Goal: Obtain resource: Download file/media

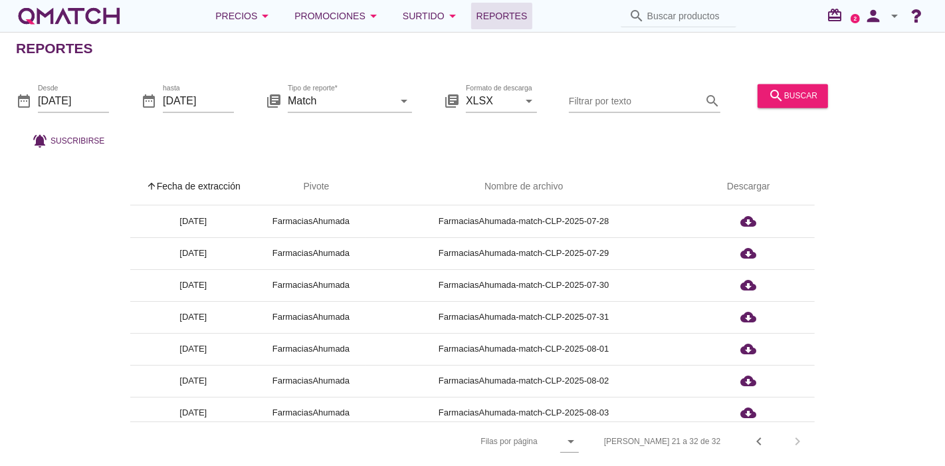
scroll to position [167, 0]
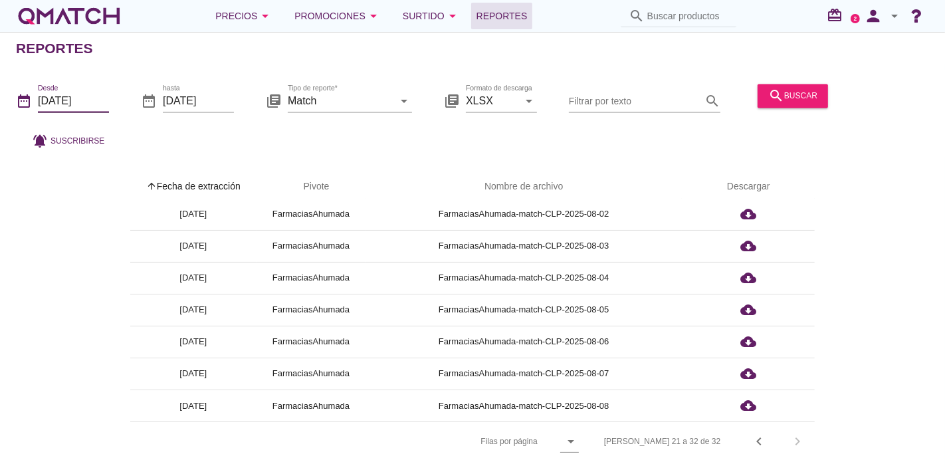
click at [76, 98] on input "[DATE]" at bounding box center [73, 100] width 71 height 21
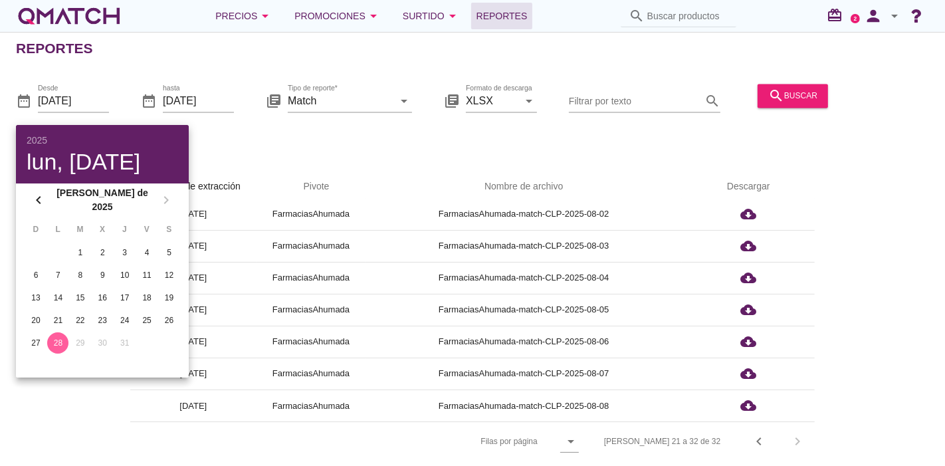
click at [165, 198] on div "chevron_left [PERSON_NAME] de 2025 chevron_right" at bounding box center [102, 199] width 173 height 33
click at [36, 196] on icon "chevron_left" at bounding box center [39, 200] width 16 height 16
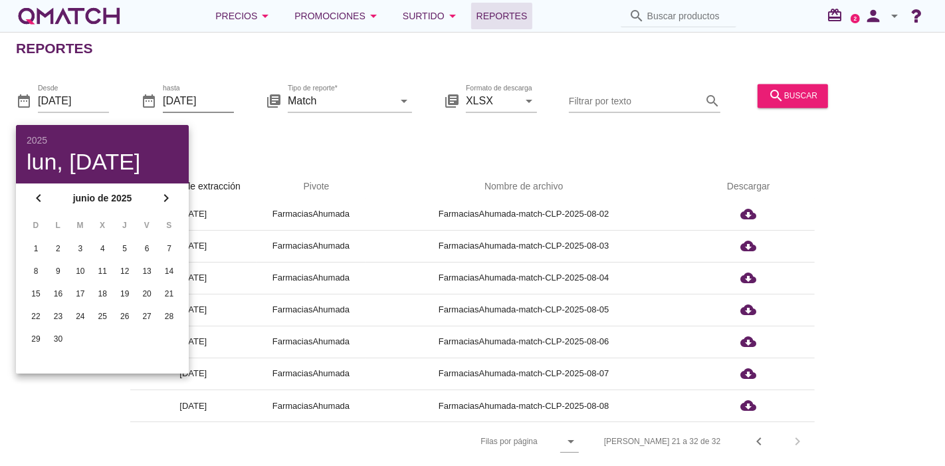
click at [195, 105] on input "[DATE]" at bounding box center [198, 100] width 71 height 21
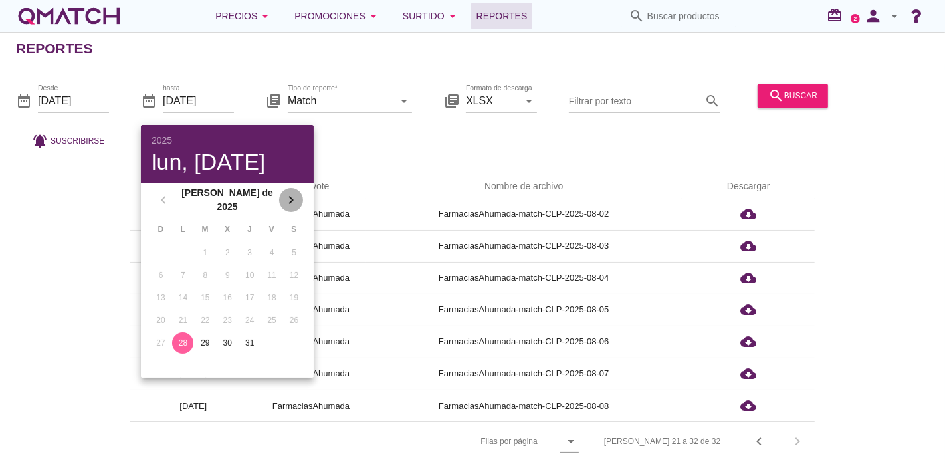
click at [292, 198] on icon "chevron_right" at bounding box center [291, 200] width 16 height 16
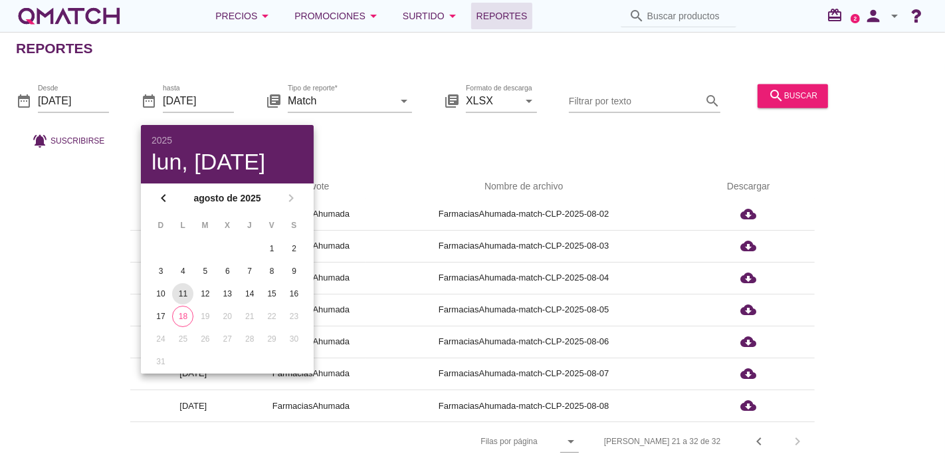
click at [185, 288] on div "11" at bounding box center [182, 294] width 21 height 12
type input "[DATE]"
click at [112, 96] on div "date_range Desde [DATE] date_range hasta [DATE] library_books Tipo de reporte* …" at bounding box center [472, 113] width 945 height 88
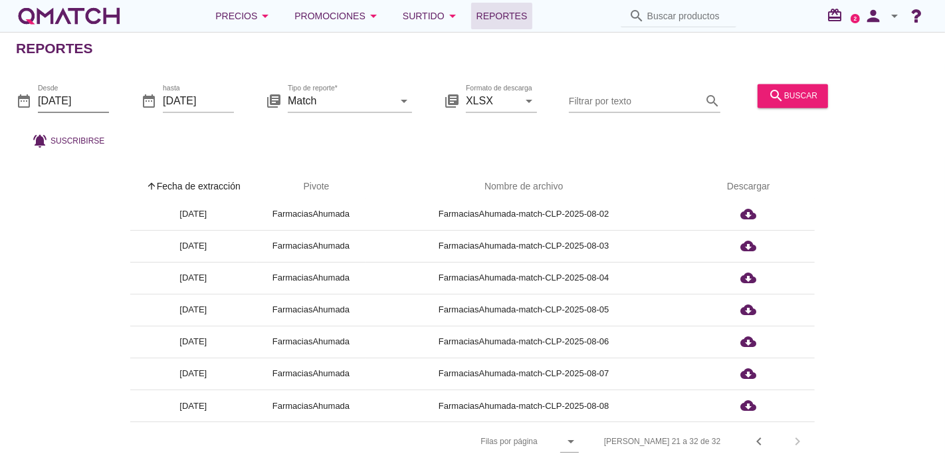
click at [74, 104] on input "[DATE]" at bounding box center [73, 100] width 71 height 21
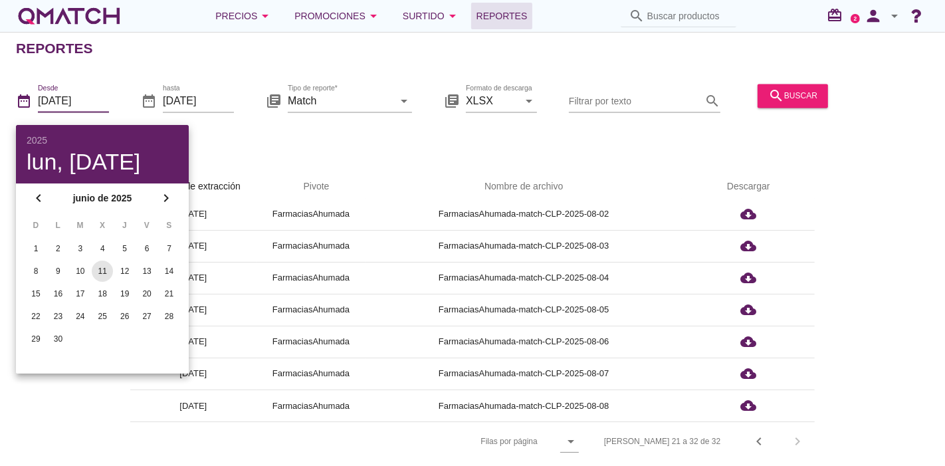
click at [101, 263] on button "11" at bounding box center [102, 271] width 21 height 21
click at [163, 194] on icon "chevron_right" at bounding box center [166, 198] width 16 height 16
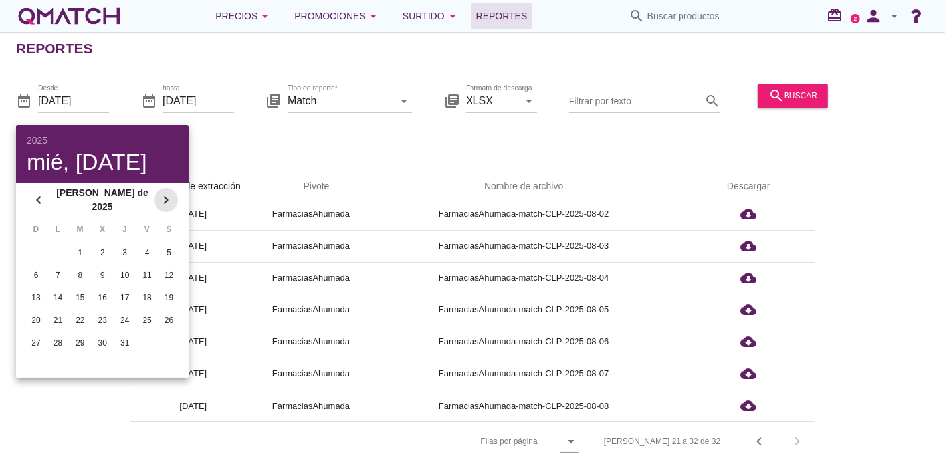
click at [163, 194] on icon "chevron_right" at bounding box center [166, 200] width 16 height 16
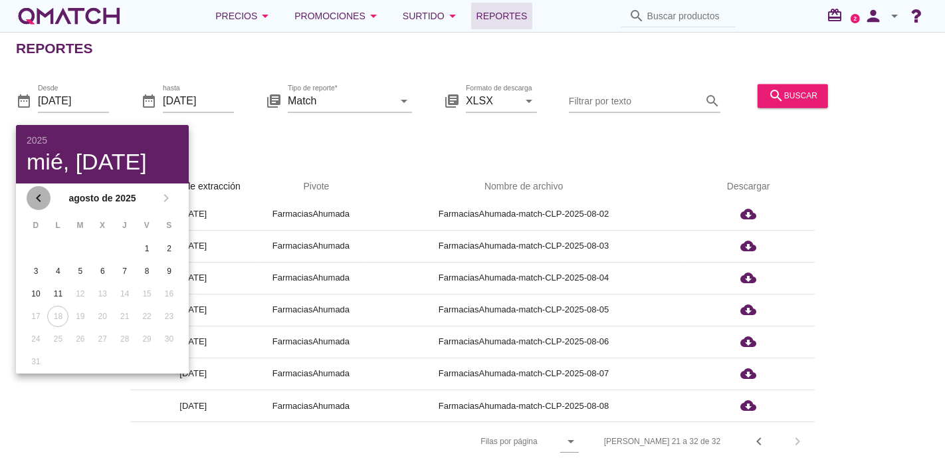
click at [41, 189] on button "chevron_left" at bounding box center [39, 198] width 24 height 24
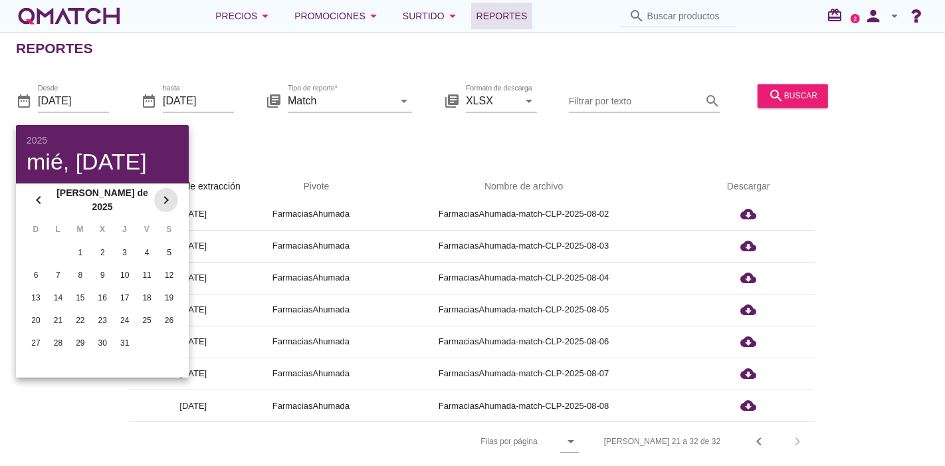
click at [160, 205] on icon "chevron_right" at bounding box center [166, 200] width 16 height 16
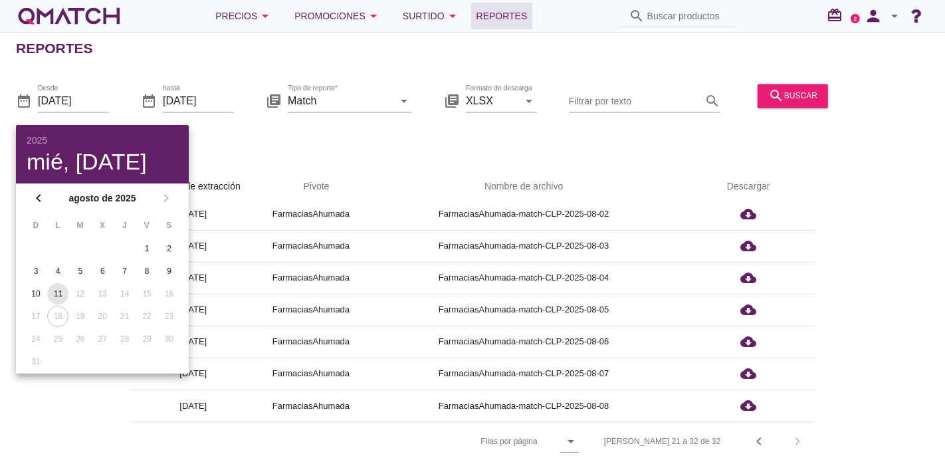
click at [49, 293] on div "11" at bounding box center [57, 294] width 21 height 12
type input "[DATE]"
click at [219, 95] on input "[DATE]" at bounding box center [198, 100] width 71 height 21
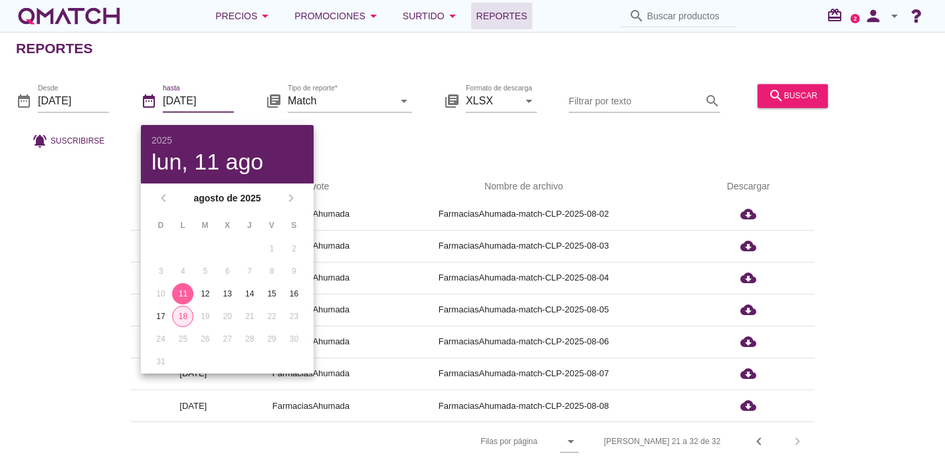
click at [182, 310] on div "18" at bounding box center [183, 316] width 20 height 12
type input "[DATE]"
click at [62, 214] on div "arrow_upward Fecha de extracción arrow_upward Pivote Nombre de archivo Descarga…" at bounding box center [472, 314] width 913 height 292
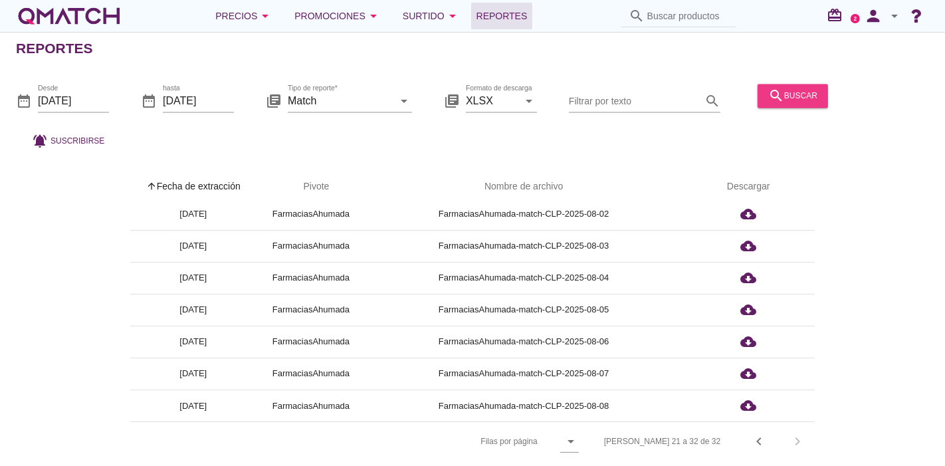
click at [811, 105] on button "search buscar" at bounding box center [793, 96] width 70 height 24
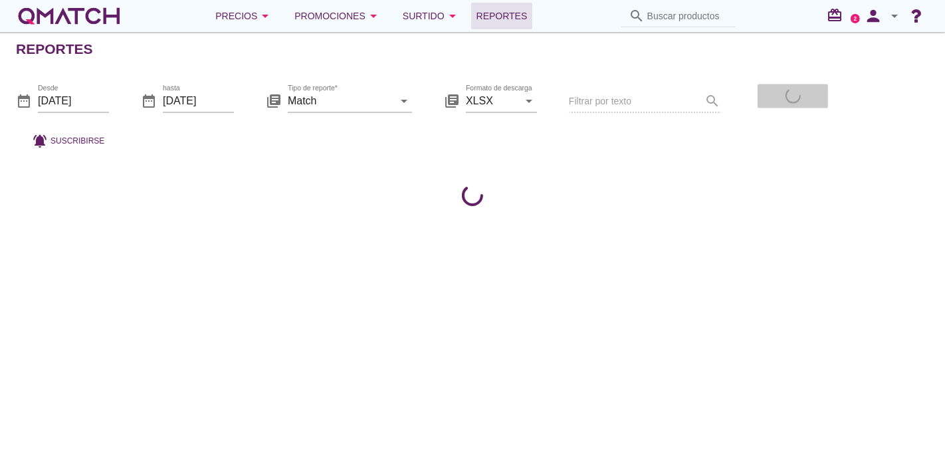
scroll to position [0, 0]
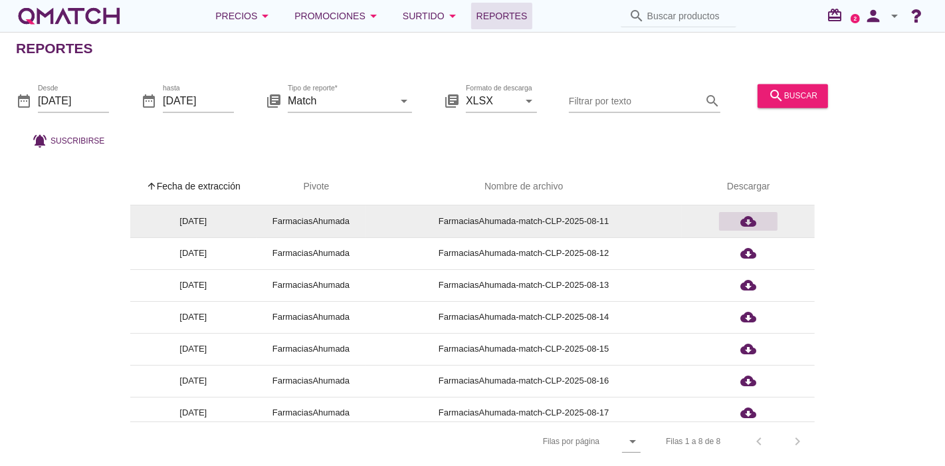
click at [728, 221] on div "cloud_download" at bounding box center [748, 221] width 48 height 16
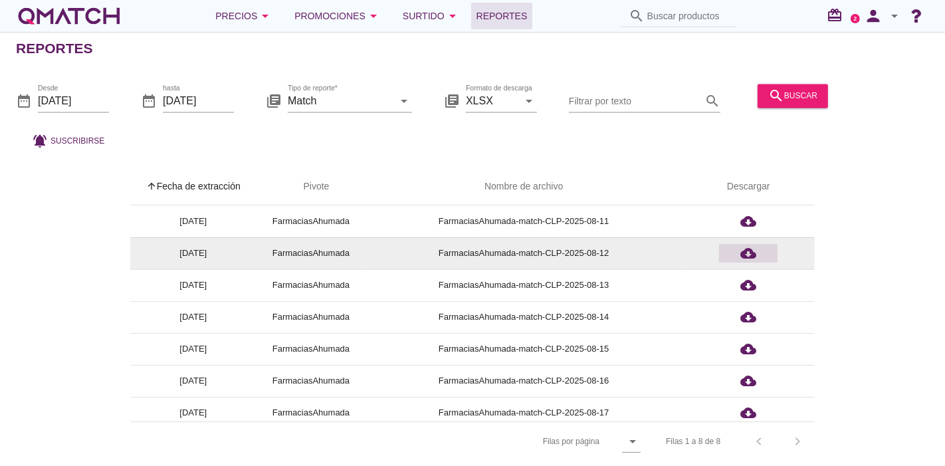
click at [752, 248] on icon "cloud_download" at bounding box center [748, 253] width 16 height 16
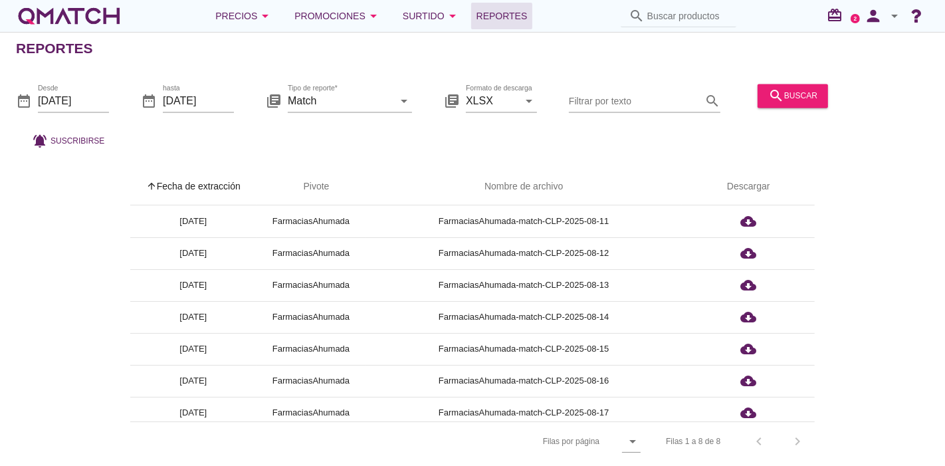
click at [582, 144] on div "date_range Desde [DATE] date_range hasta [DATE] library_books Tipo de reporte* …" at bounding box center [472, 113] width 945 height 88
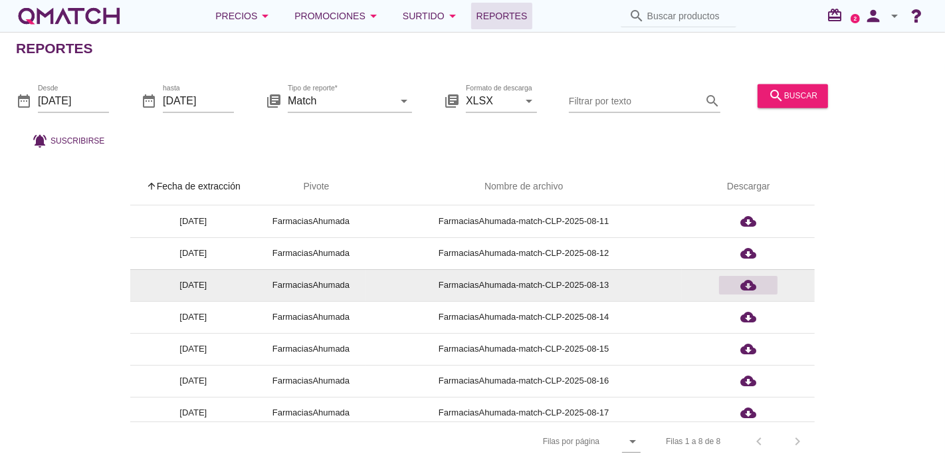
click at [744, 280] on icon "cloud_download" at bounding box center [748, 285] width 16 height 16
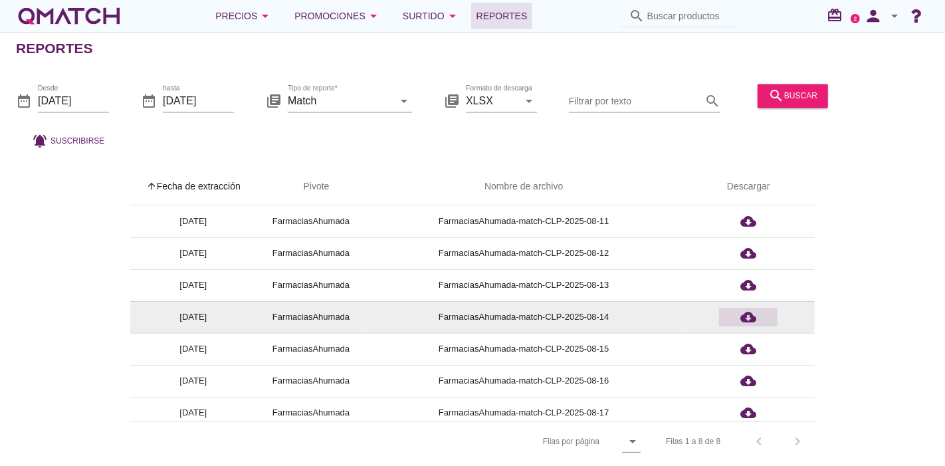
click at [742, 319] on icon "cloud_download" at bounding box center [748, 317] width 16 height 16
